Goal: Check status: Check status

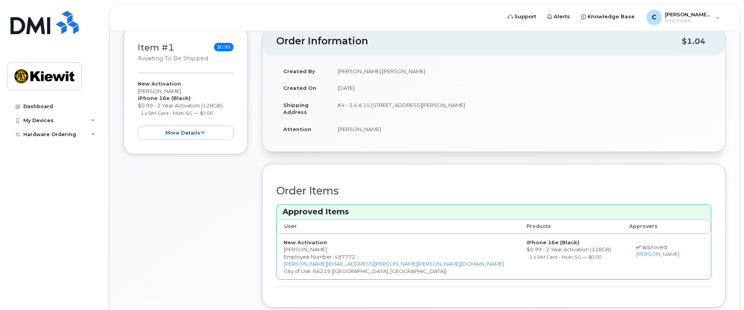
scroll to position [21, 0]
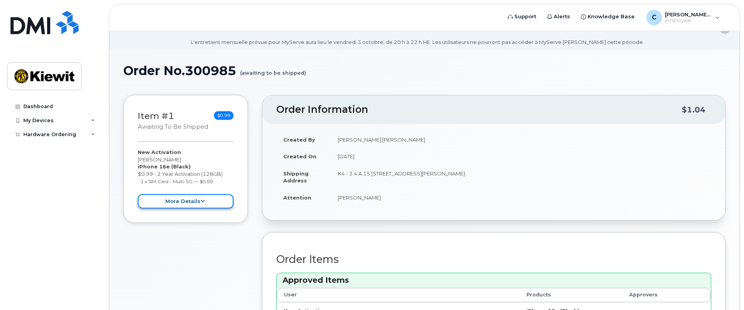
click at [181, 204] on button "more details" at bounding box center [186, 201] width 96 height 14
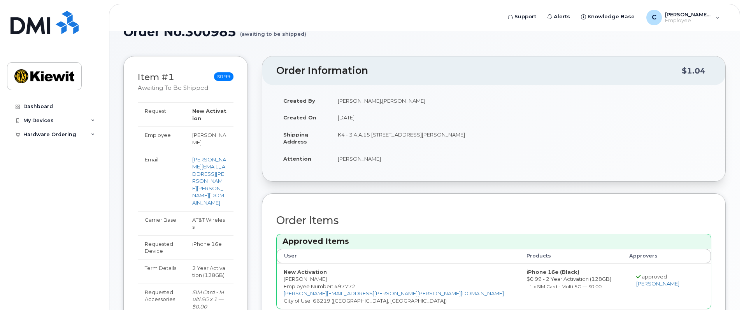
scroll to position [0, 0]
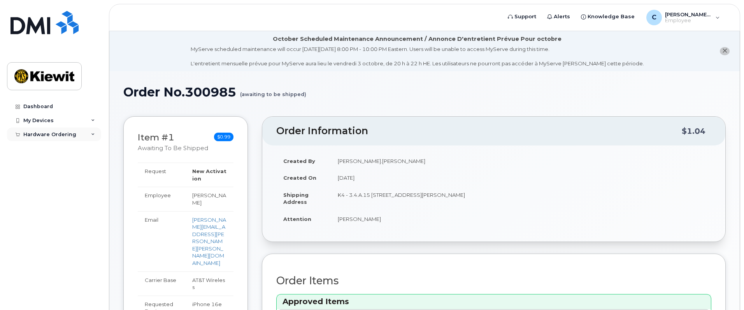
click at [36, 128] on div "Hardware Ordering" at bounding box center [54, 135] width 94 height 14
click at [47, 147] on div "My Orders" at bounding box center [41, 148] width 28 height 7
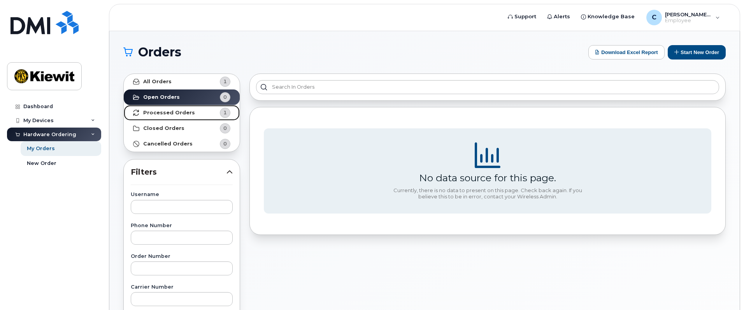
click at [178, 108] on link "Processed Orders 1" at bounding box center [182, 113] width 116 height 16
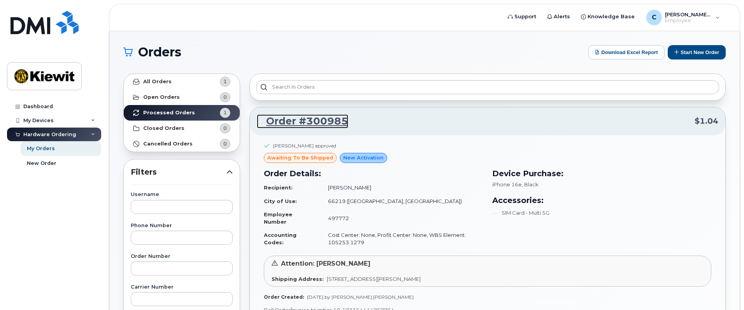
click at [318, 118] on link "Order #300985" at bounding box center [302, 121] width 91 height 14
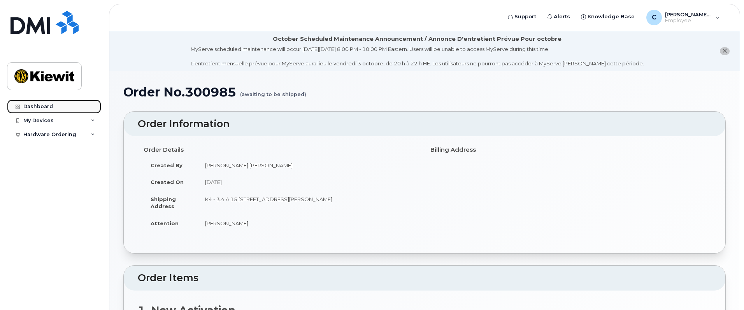
click at [77, 105] on link "Dashboard" at bounding box center [54, 107] width 94 height 14
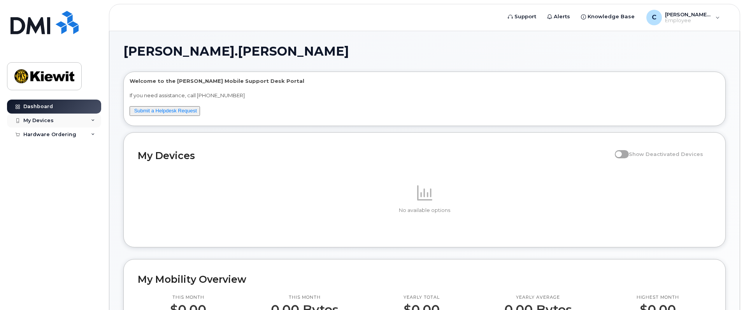
click at [76, 116] on div "My Devices" at bounding box center [54, 121] width 94 height 14
click at [75, 147] on div "Hardware Ordering" at bounding box center [54, 149] width 94 height 14
click at [71, 154] on div "Hardware Ordering" at bounding box center [54, 149] width 94 height 14
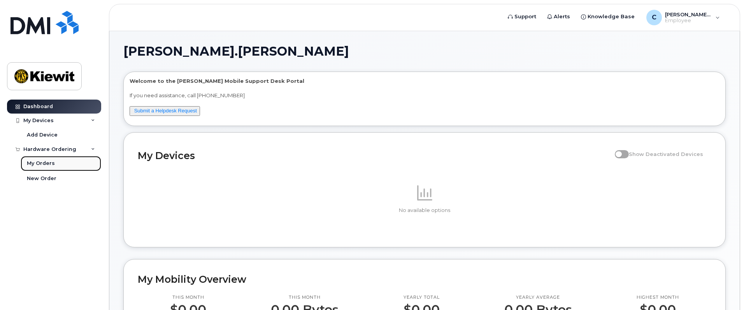
click at [63, 163] on link "My Orders" at bounding box center [61, 163] width 80 height 15
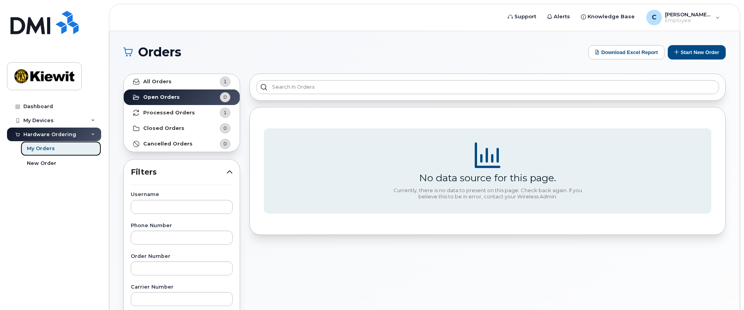
click at [43, 155] on link "My Orders" at bounding box center [61, 148] width 80 height 15
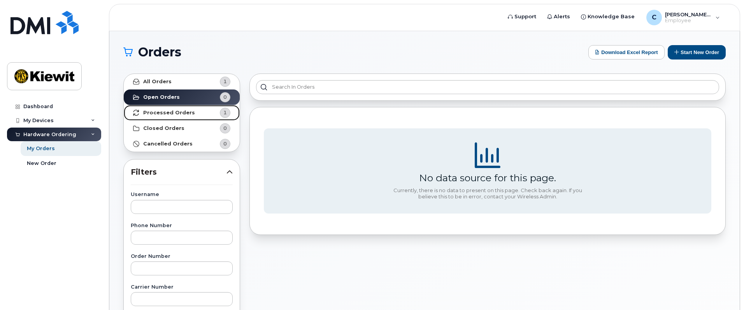
click at [162, 114] on strong "Processed Orders" at bounding box center [169, 113] width 52 height 6
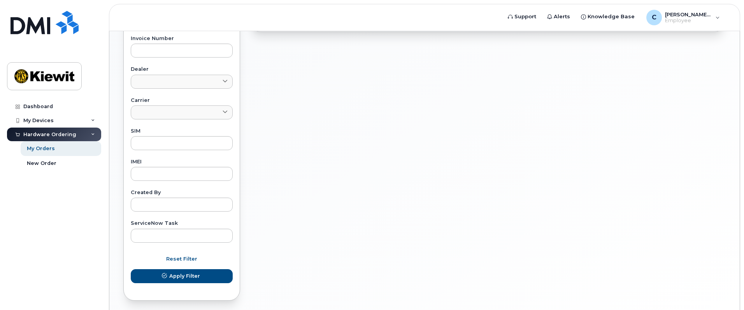
scroll to position [311, 0]
